Goal: Task Accomplishment & Management: Manage account settings

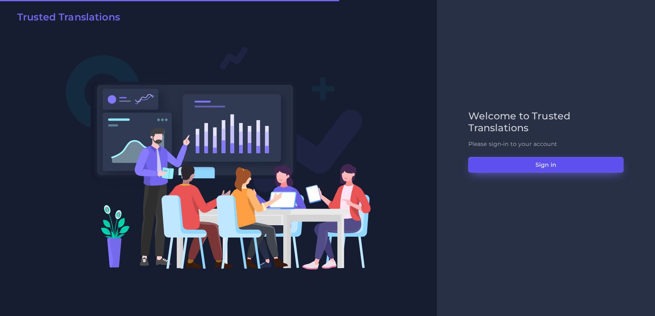
click at [484, 158] on button "Sign in" at bounding box center [545, 165] width 155 height 16
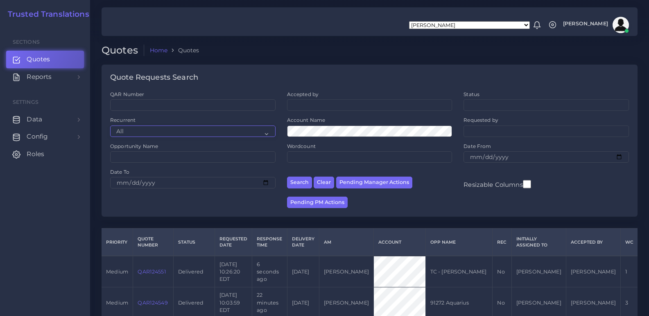
click at [171, 127] on select "All No Yes" at bounding box center [192, 131] width 165 height 11
click at [239, 78] on div "Quote Requests Search" at bounding box center [369, 78] width 536 height 26
click at [175, 147] on div "Opportunity Name" at bounding box center [192, 153] width 165 height 20
click at [165, 151] on div "Opportunity Name" at bounding box center [192, 153] width 165 height 20
click at [162, 161] on input "Opportunity Name" at bounding box center [192, 156] width 165 height 11
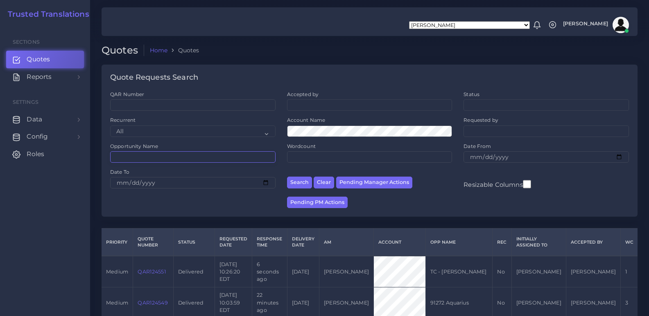
paste input "74114"
type input "74114"
click at [287, 177] on button "Search" at bounding box center [299, 183] width 25 height 12
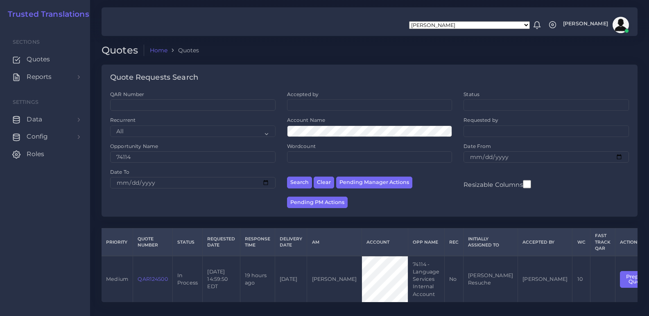
click at [140, 280] on link "QAR124500" at bounding box center [152, 279] width 30 height 6
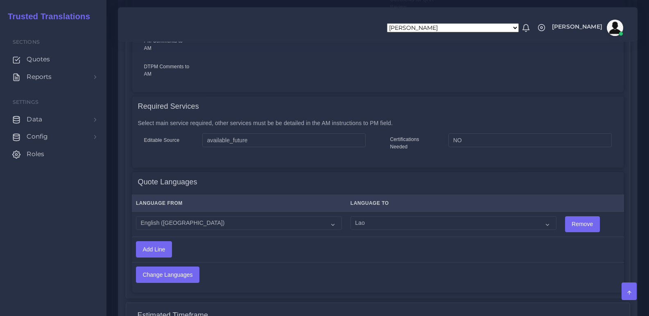
scroll to position [450, 0]
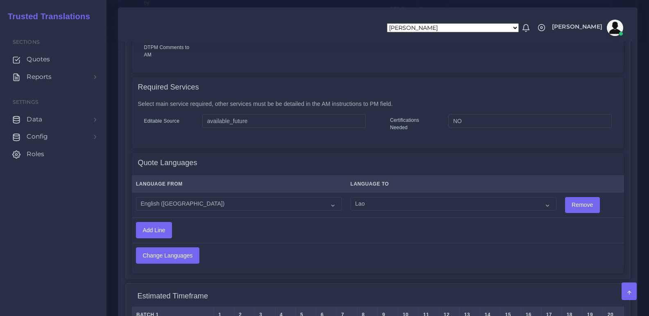
click at [634, 111] on div "Change PM Clone Quote Mark Quote as Lost Close Quote Prepare Quote Approve non-…" at bounding box center [377, 63] width 518 height 796
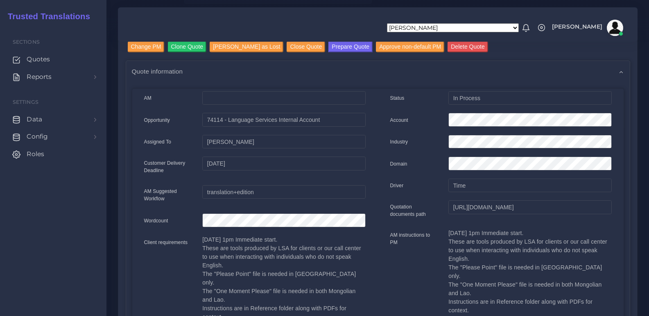
scroll to position [0, 0]
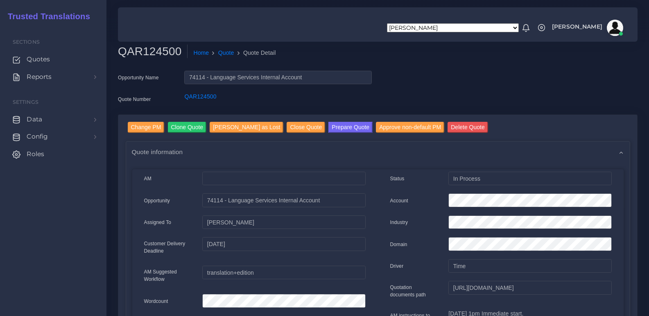
click at [542, 84] on div "Opportunity Name 74114 - Language Services Internal Account Quote Number QAR124…" at bounding box center [378, 93] width 532 height 44
click at [462, 28] on select "[PERSON_NAME] [PERSON_NAME] [PERSON_NAME] [PERSON_NAME] PM [PERSON_NAME] [PERSO…" at bounding box center [453, 27] width 132 height 9
select select "[EMAIL_ADDRESS][PERSON_NAME][DOMAIN_NAME]"
click at [436, 23] on select "[PERSON_NAME] [PERSON_NAME] [PERSON_NAME] [PERSON_NAME] PM [PERSON_NAME] [PERSO…" at bounding box center [453, 27] width 132 height 9
